Goal: Task Accomplishment & Management: Use online tool/utility

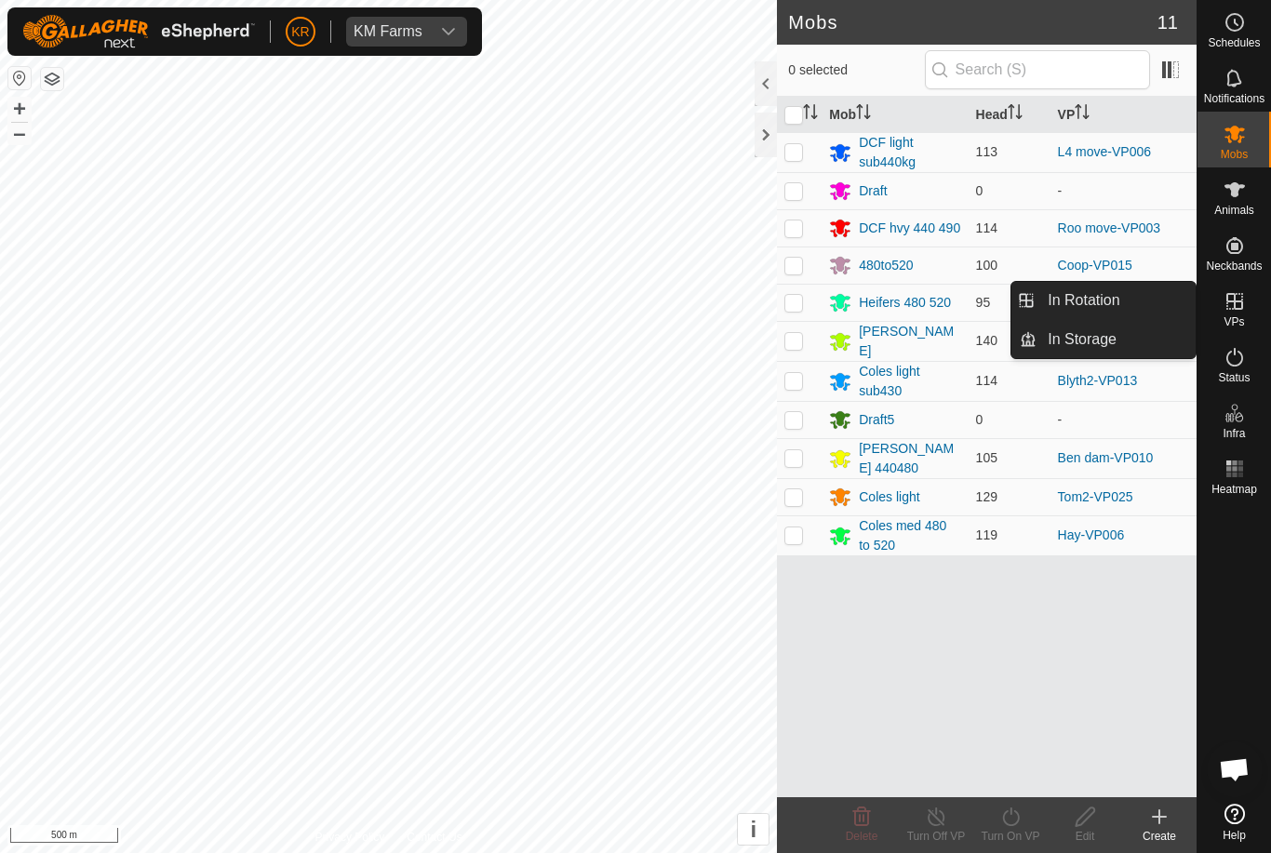
click at [1156, 317] on link "In Rotation" at bounding box center [1115, 300] width 159 height 37
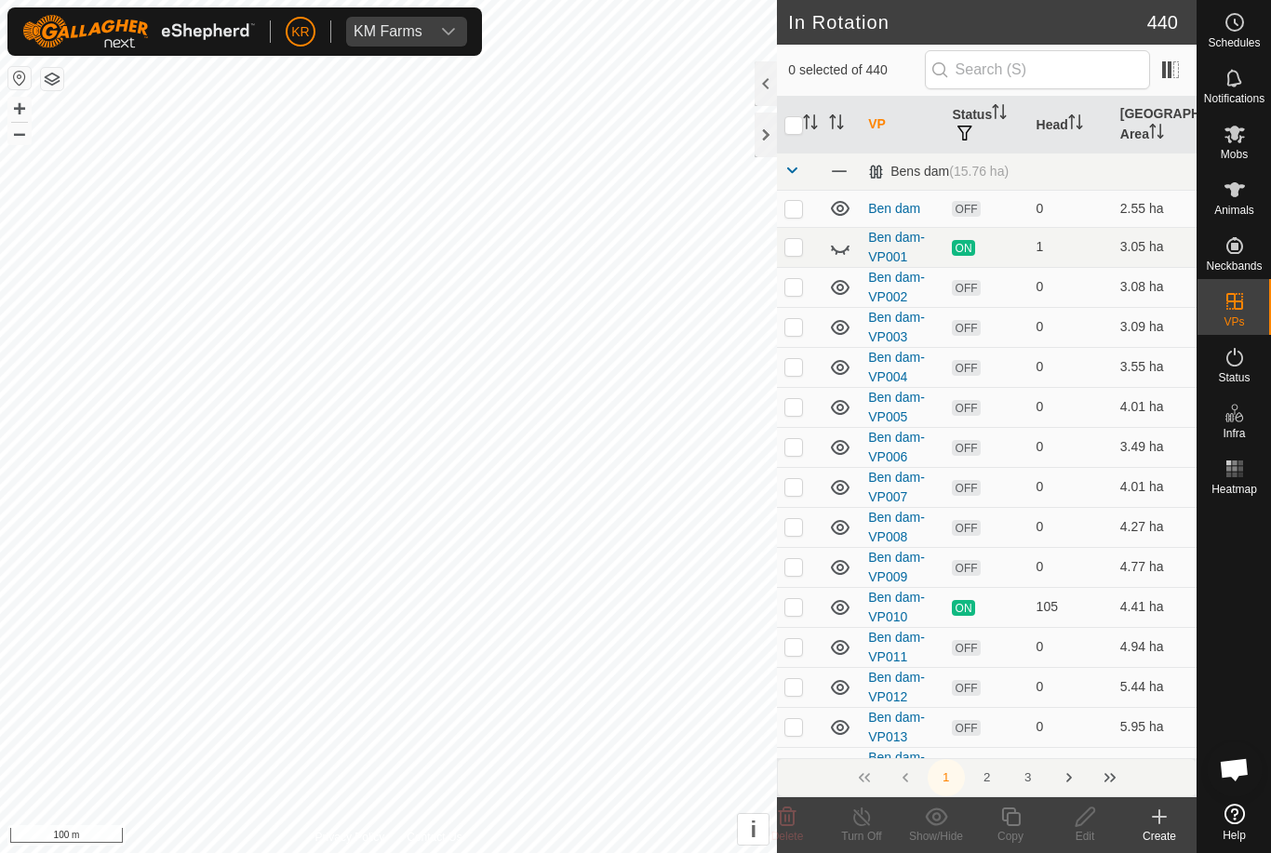
click at [1157, 815] on icon at bounding box center [1159, 816] width 22 height 22
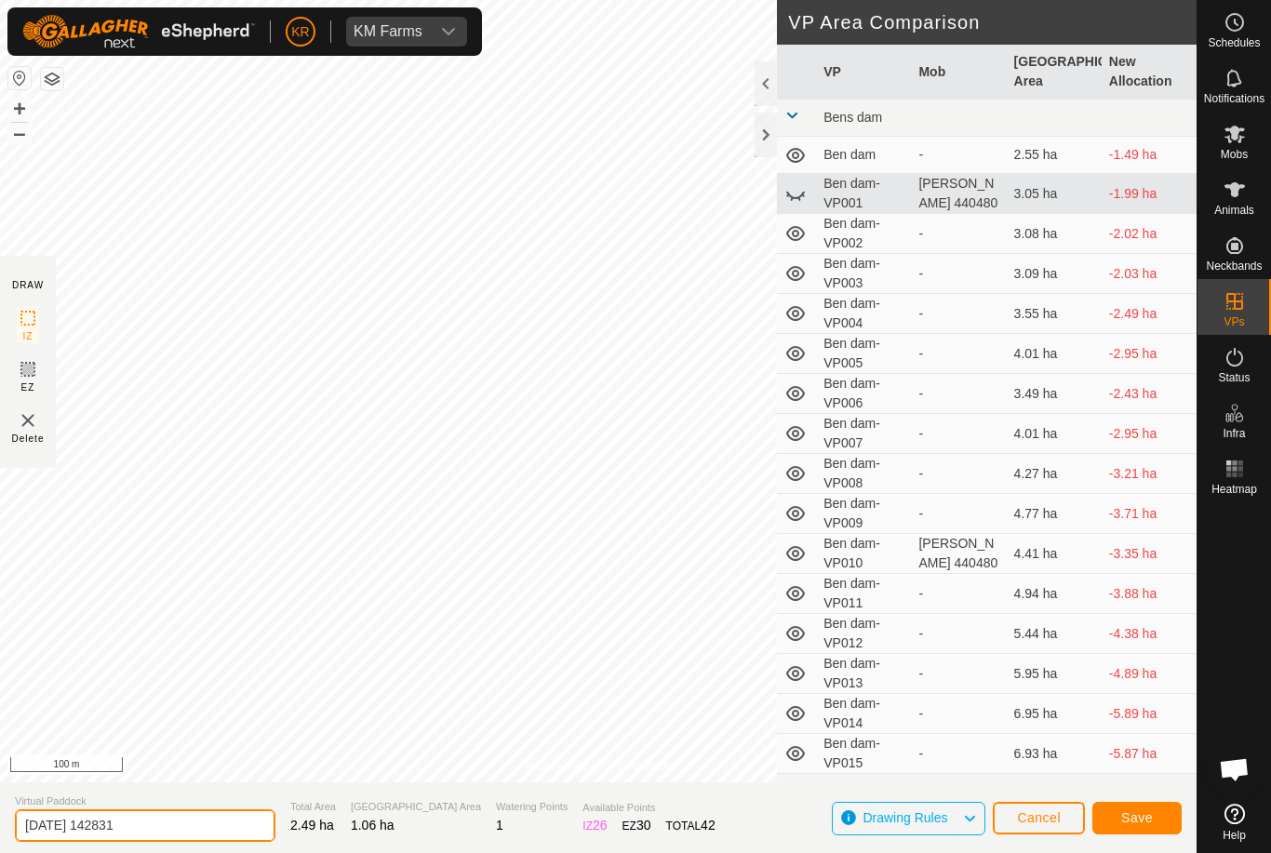
click at [173, 816] on input "2025-10-10 142831" at bounding box center [145, 825] width 260 height 33
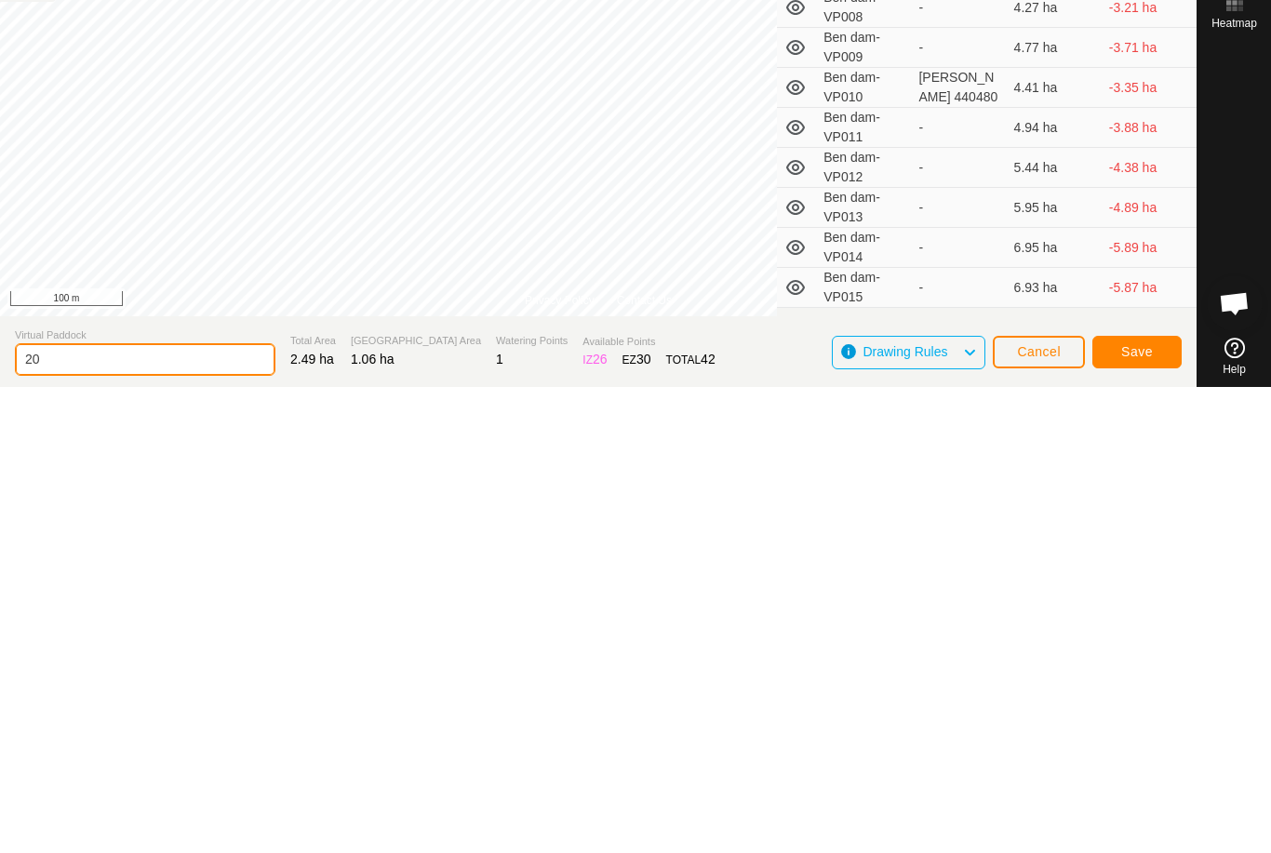
type input "2"
type input "Xx move"
click at [1145, 802] on button "Save" at bounding box center [1136, 818] width 89 height 33
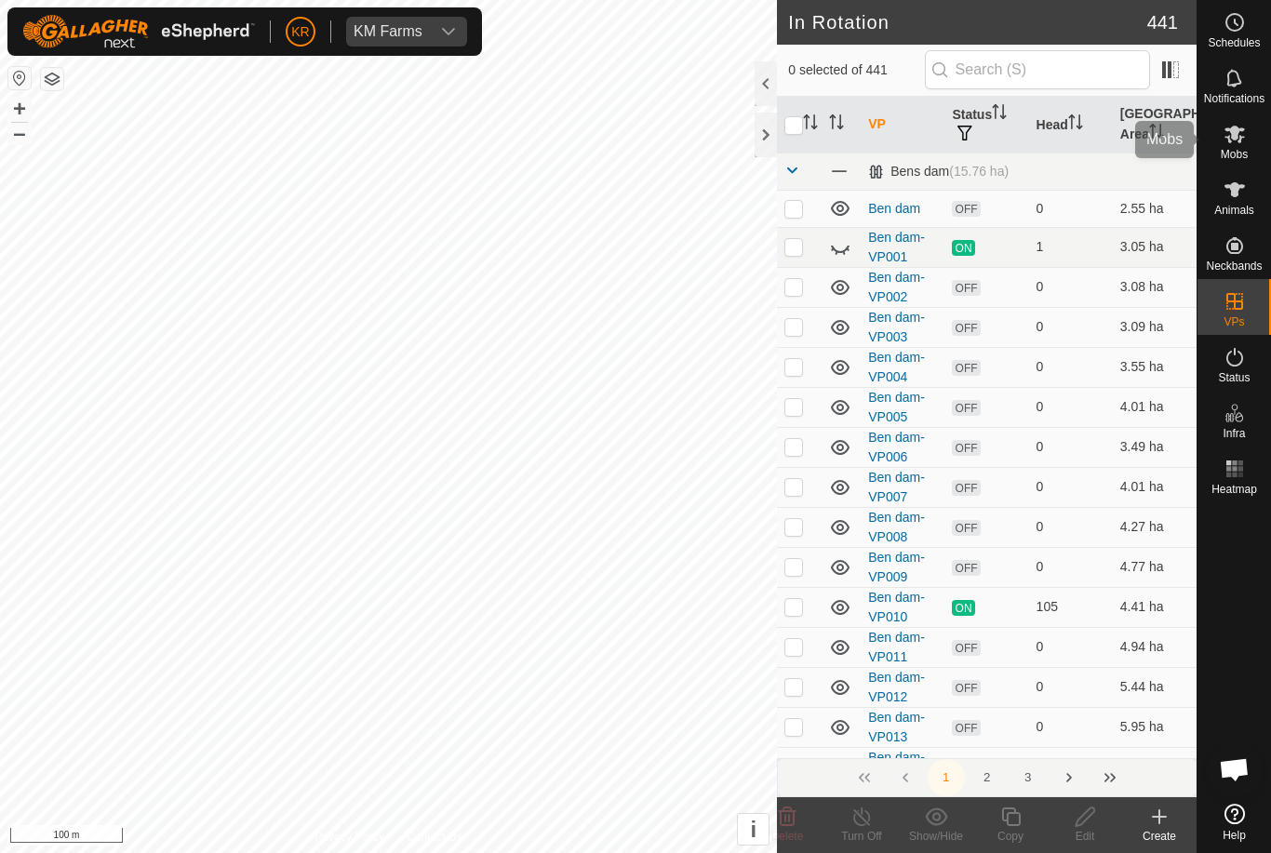
click at [1244, 149] on span "Mobs" at bounding box center [1233, 154] width 27 height 11
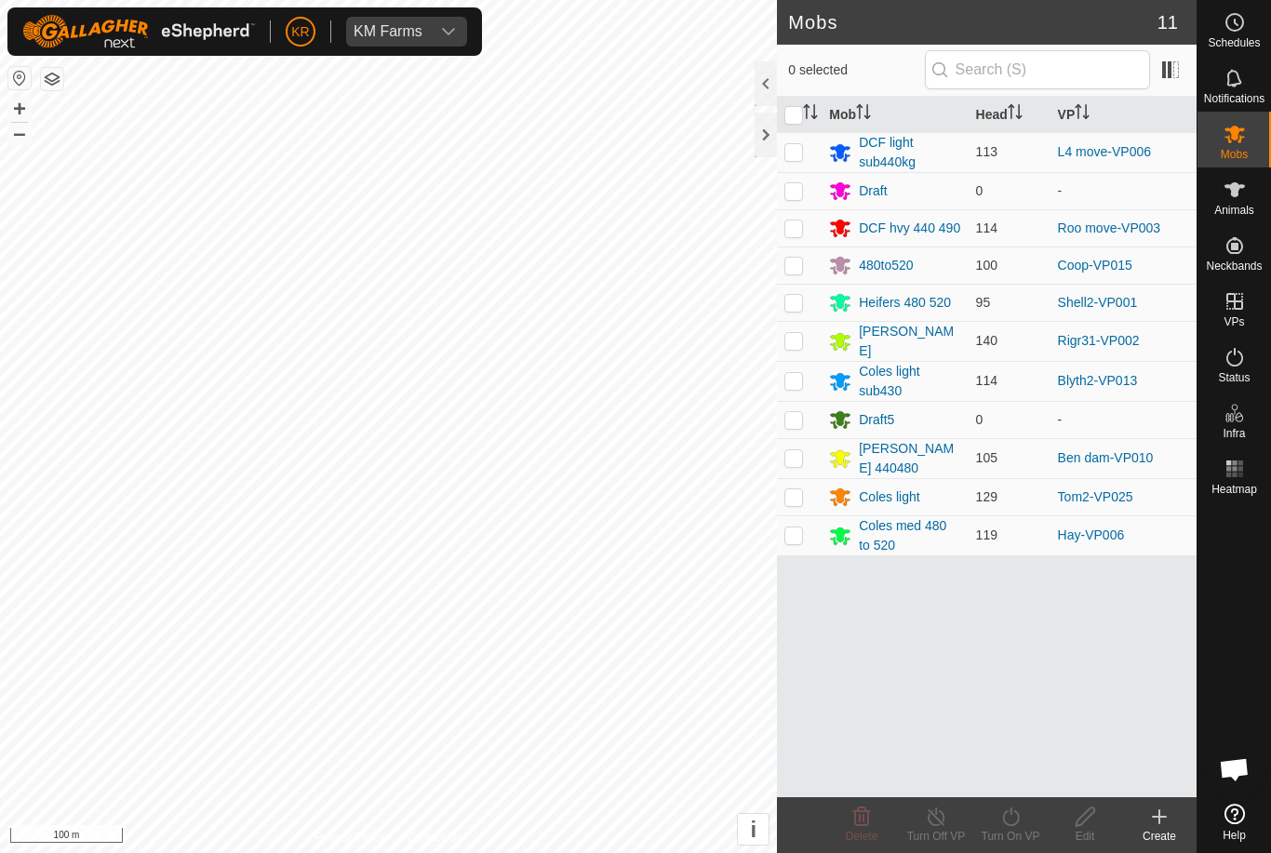
click at [805, 281] on td at bounding box center [799, 264] width 45 height 37
checkbox input "true"
click at [1024, 817] on turn-on-svg-icon at bounding box center [1010, 816] width 74 height 22
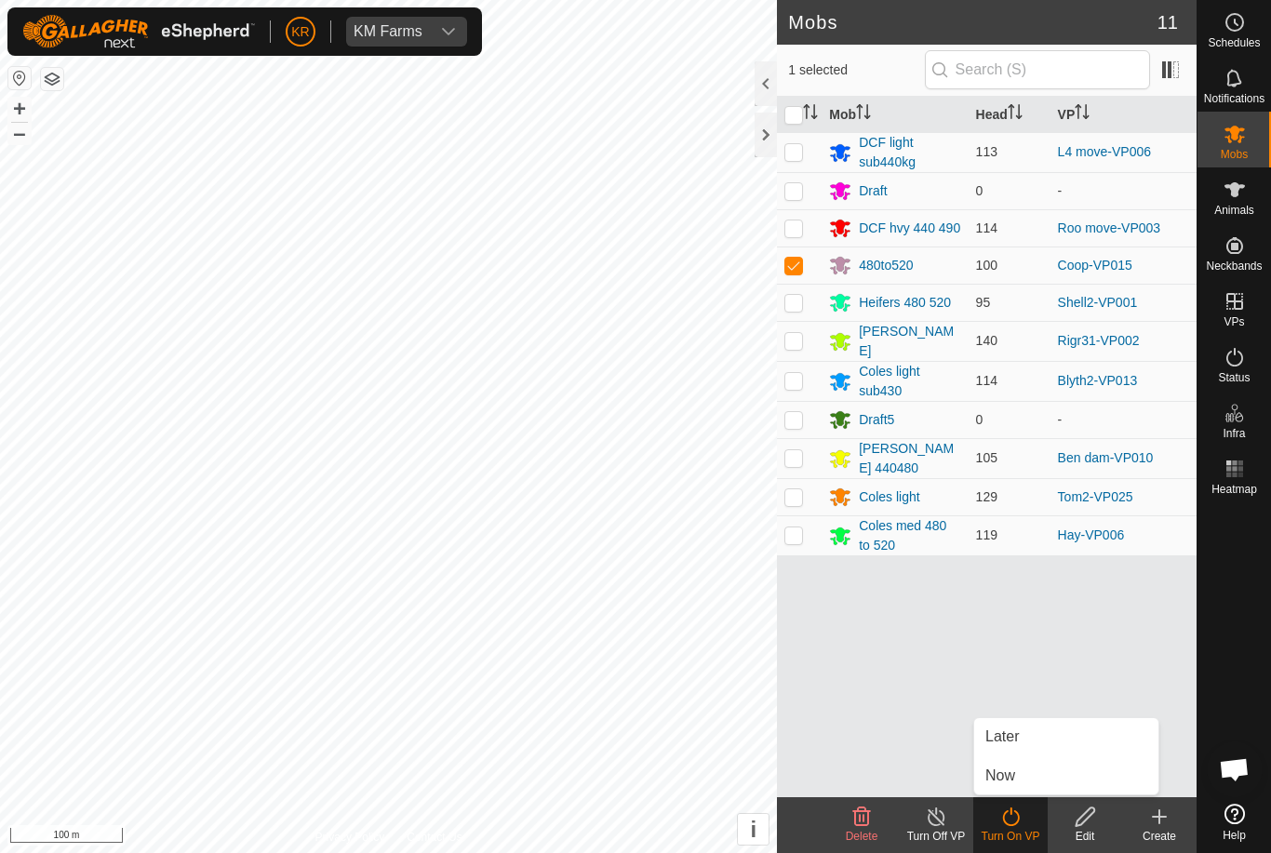
click at [1029, 776] on link "Now" at bounding box center [1066, 775] width 184 height 37
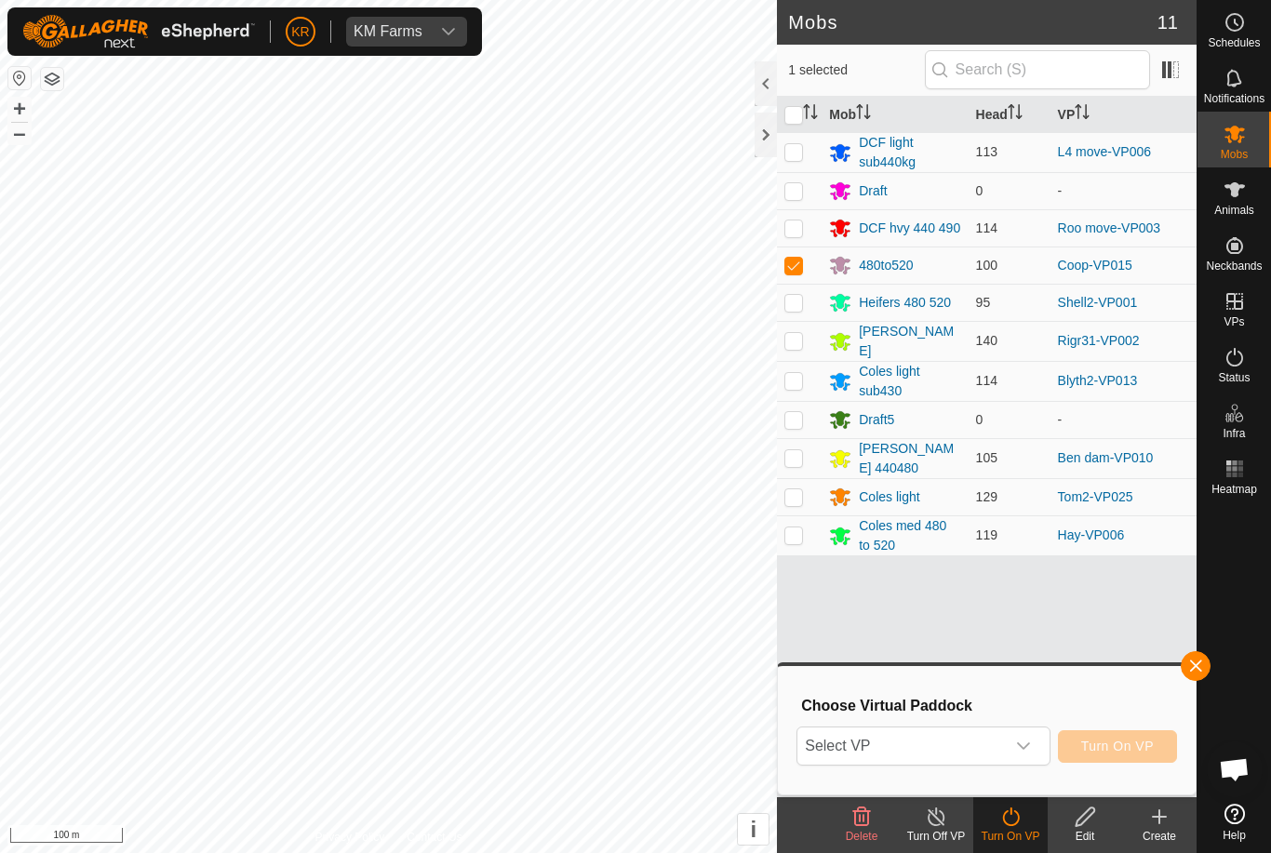
click at [1020, 749] on icon "dropdown trigger" at bounding box center [1023, 746] width 15 height 15
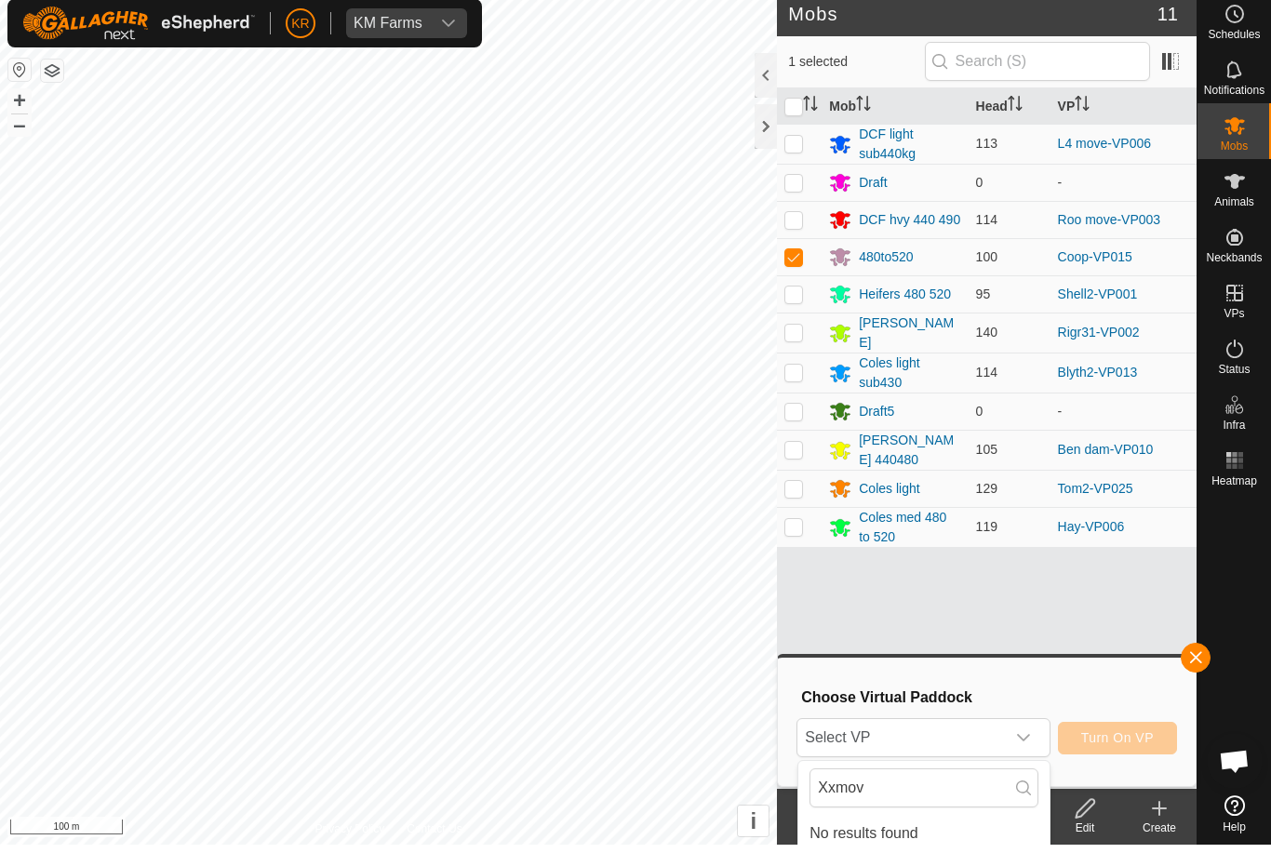
scroll to position [8, 0]
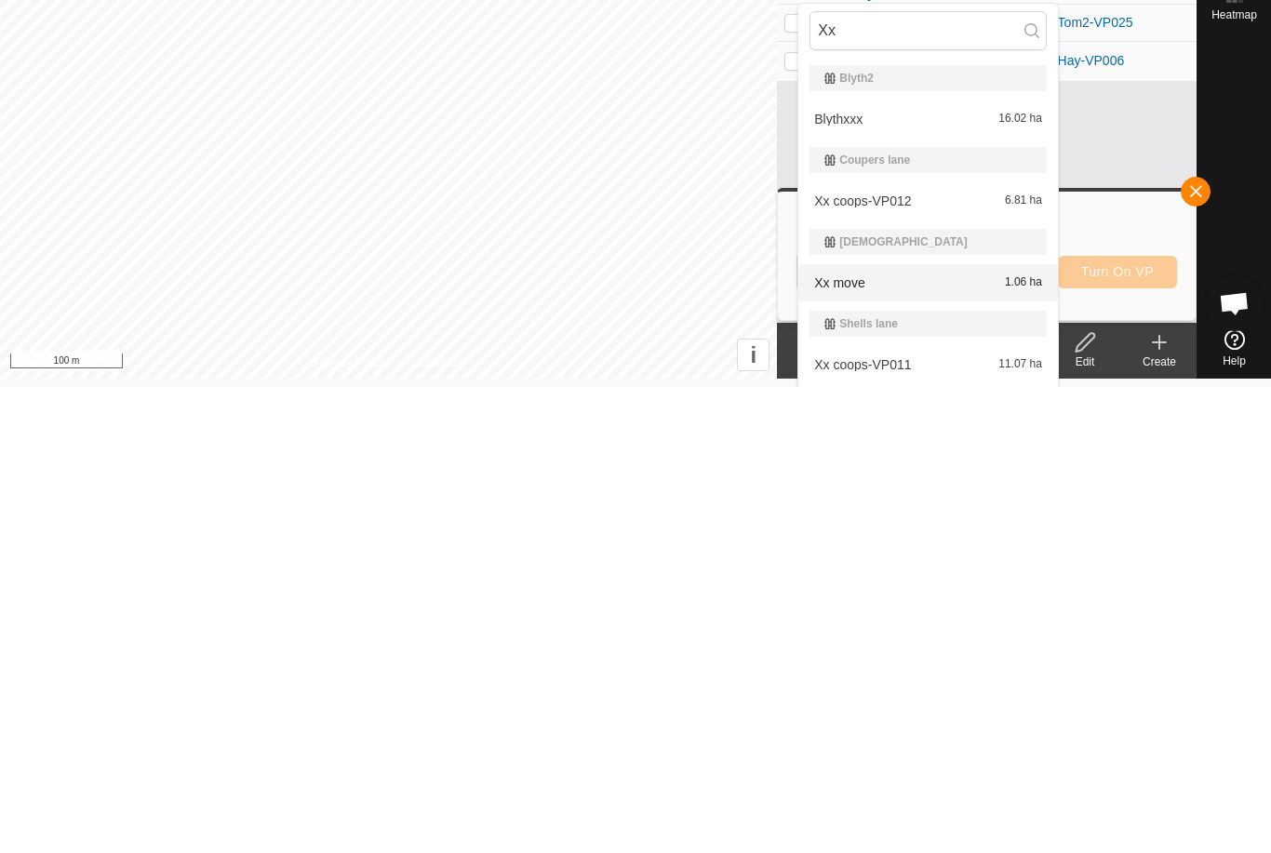
type input "Xx"
click at [925, 738] on div "Xx move 1.06 ha" at bounding box center [927, 749] width 237 height 22
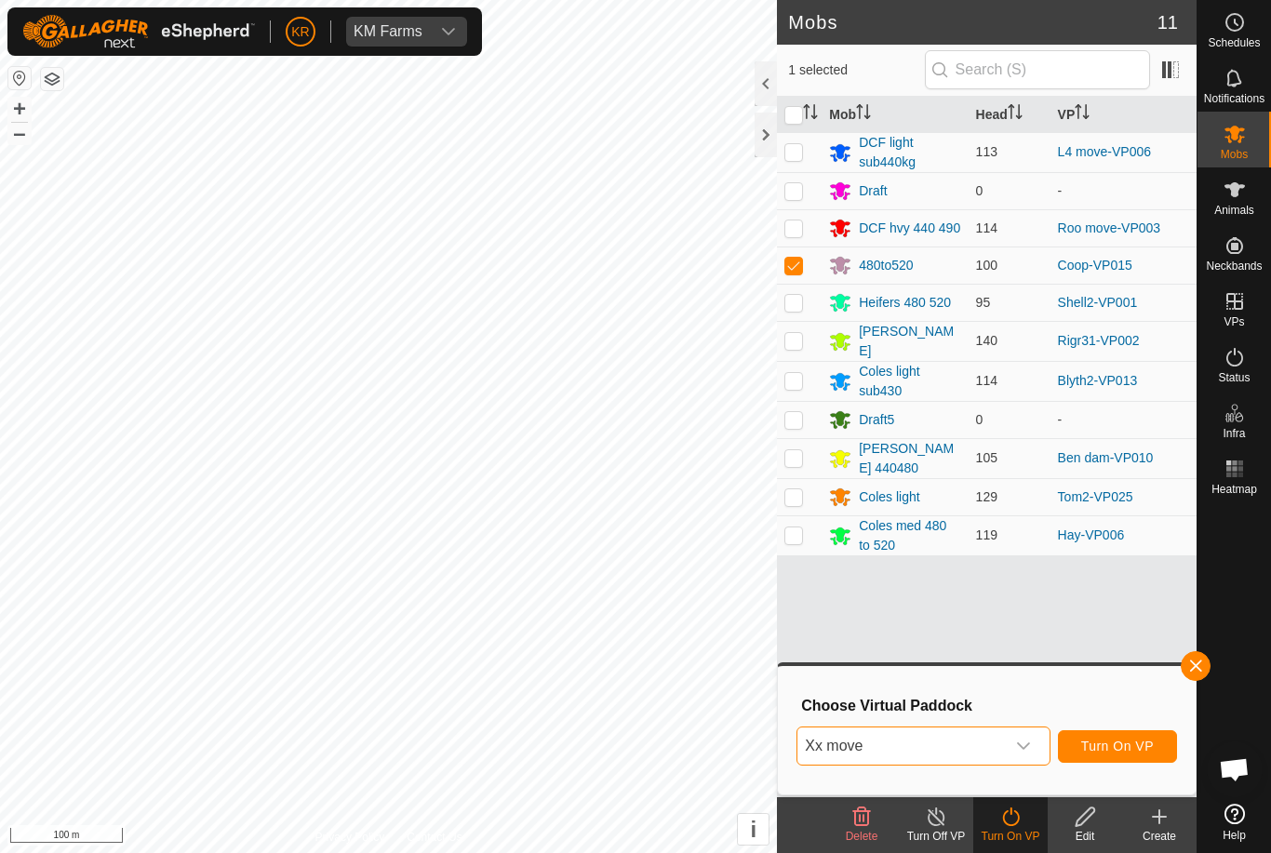
click at [1127, 754] on button "Turn On VP" at bounding box center [1117, 746] width 119 height 33
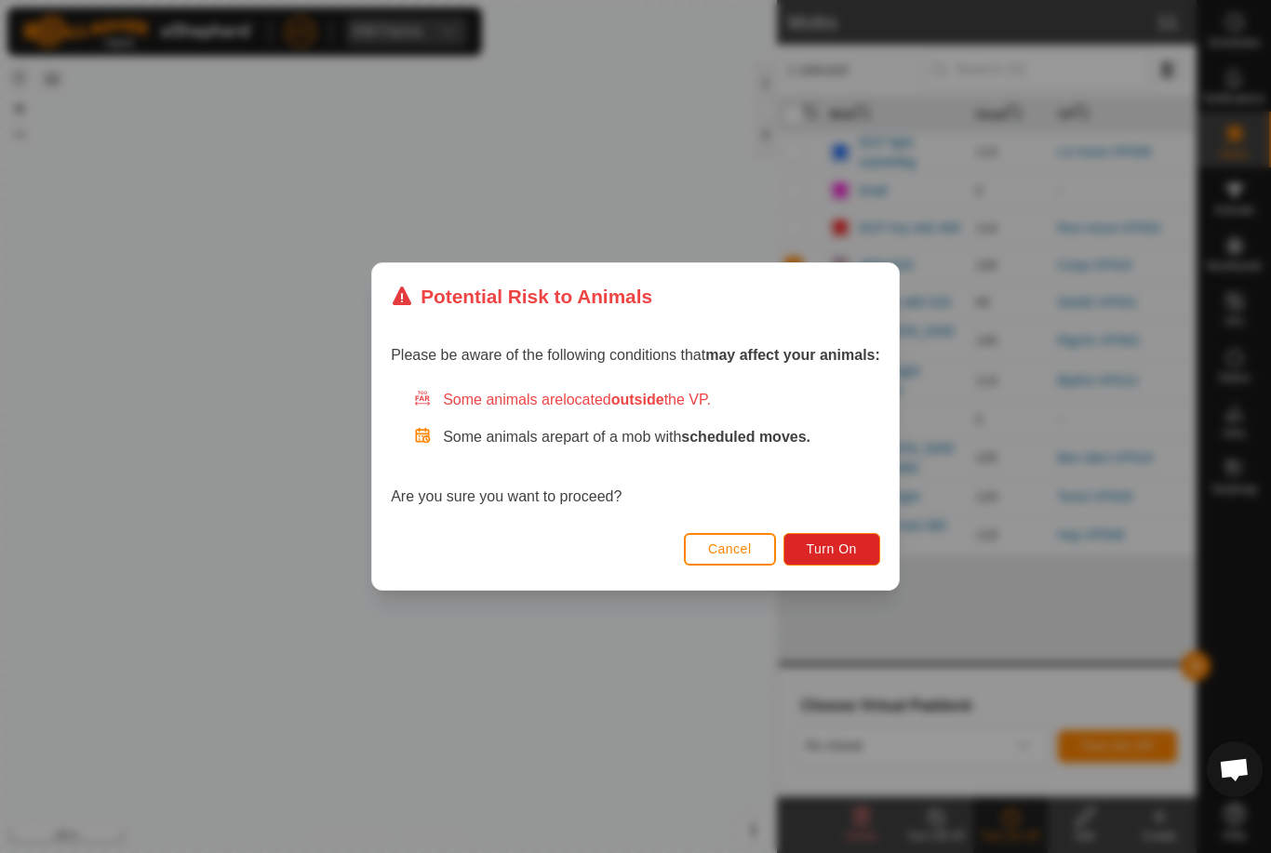
click at [854, 536] on button "Turn On" at bounding box center [831, 549] width 97 height 33
